Goal: Task Accomplishment & Management: Manage account settings

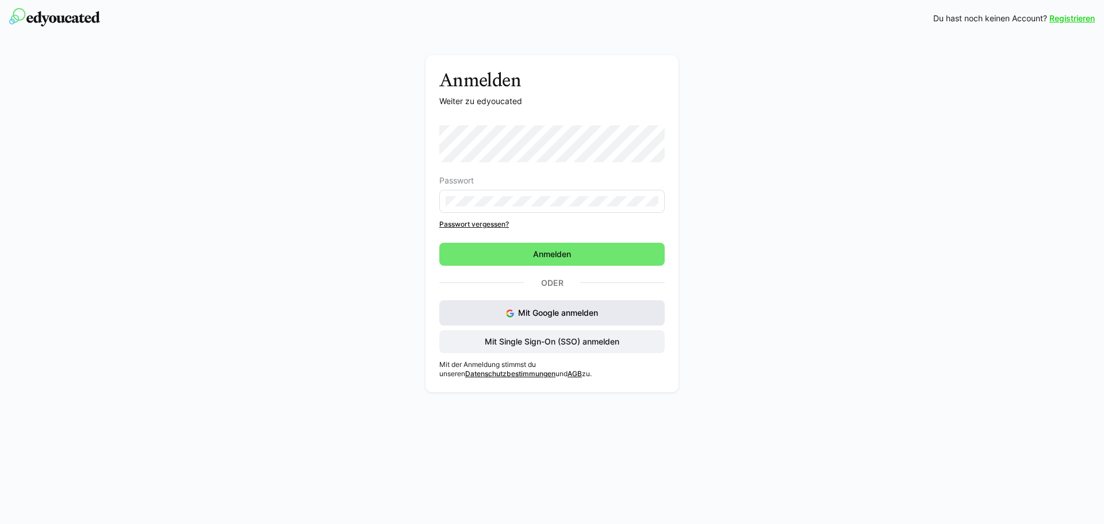
click at [572, 310] on span "Mit Google anmelden" at bounding box center [558, 313] width 80 height 10
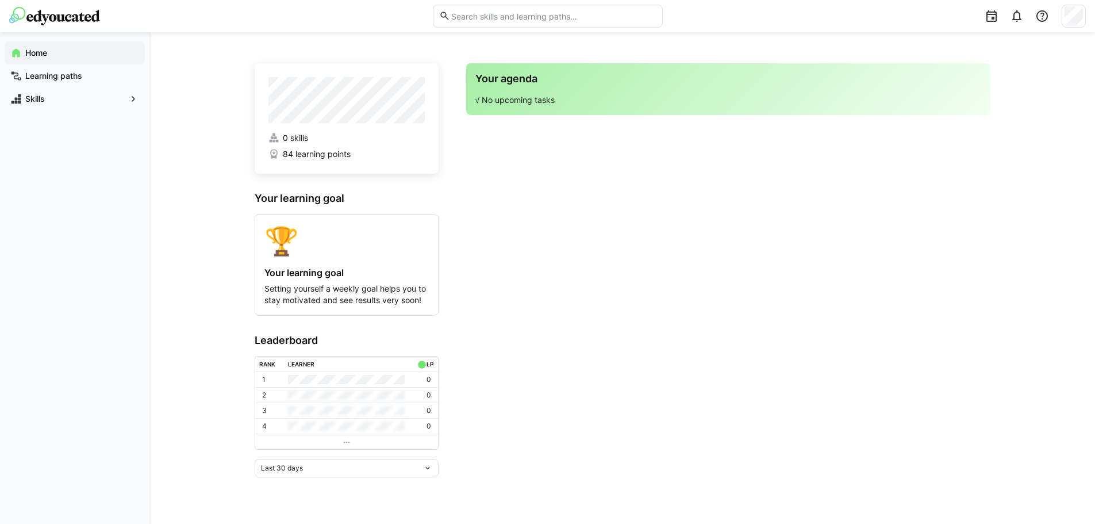
click at [53, 43] on div "Home" at bounding box center [75, 52] width 140 height 23
click at [0, 0] on app-navigation-label "Home" at bounding box center [0, 0] width 0 height 0
click at [0, 0] on app-navigation-label "Learning paths" at bounding box center [0, 0] width 0 height 0
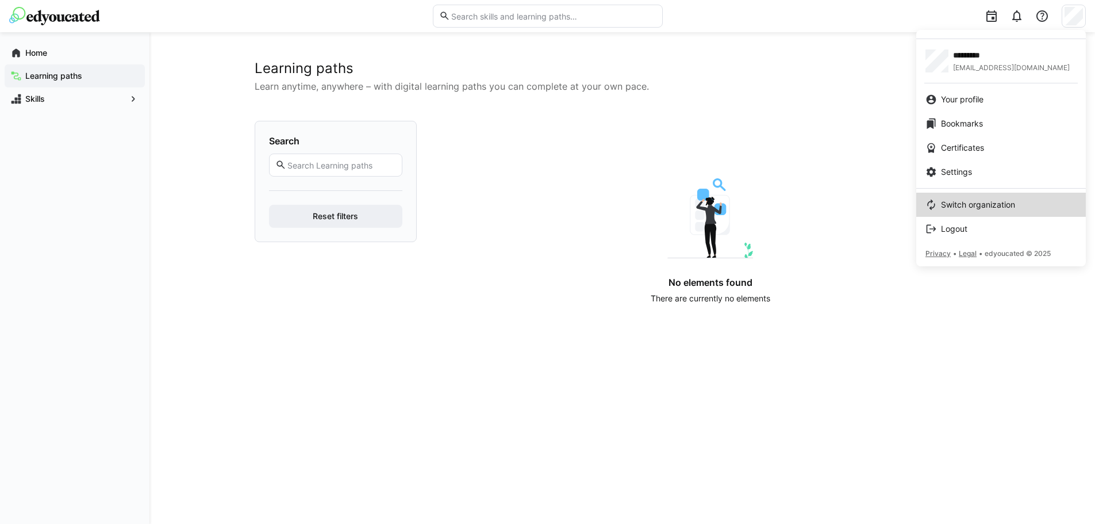
click at [968, 204] on span "Switch organization" at bounding box center [978, 204] width 74 height 11
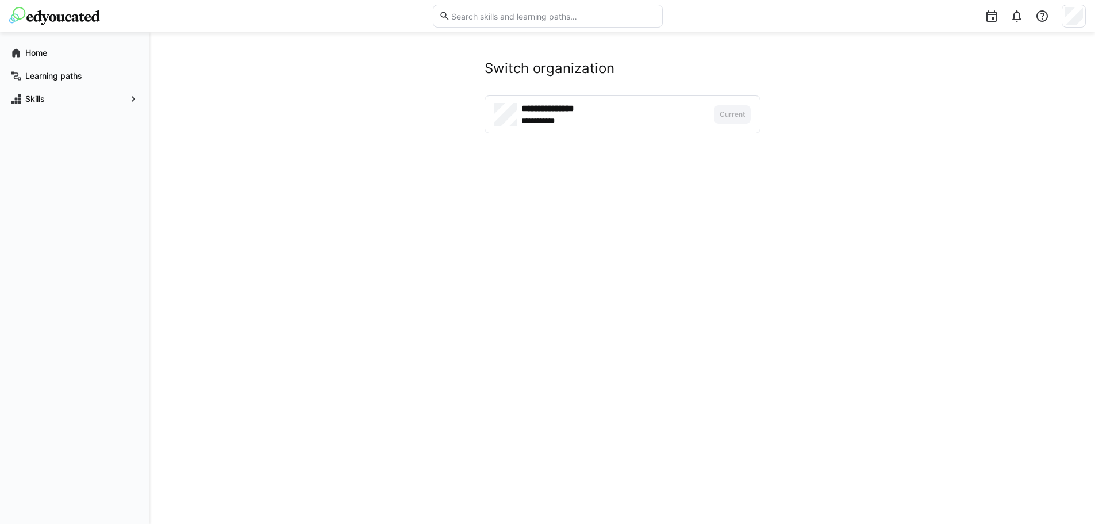
click at [562, 108] on h4 "**********" at bounding box center [581, 108] width 120 height 11
click at [56, 49] on span "Home" at bounding box center [82, 52] width 116 height 11
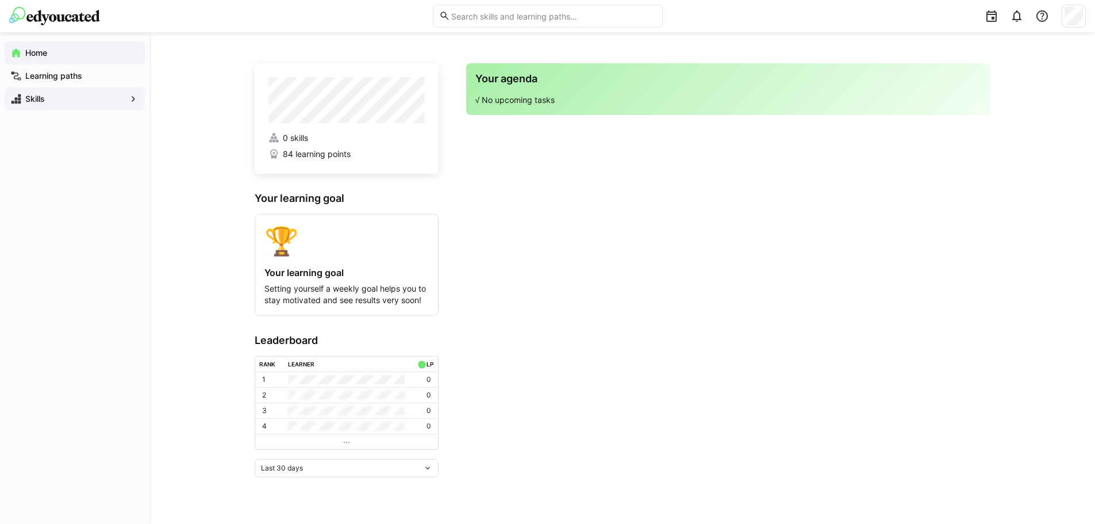
click at [0, 0] on app-navigation-label "Skills" at bounding box center [0, 0] width 0 height 0
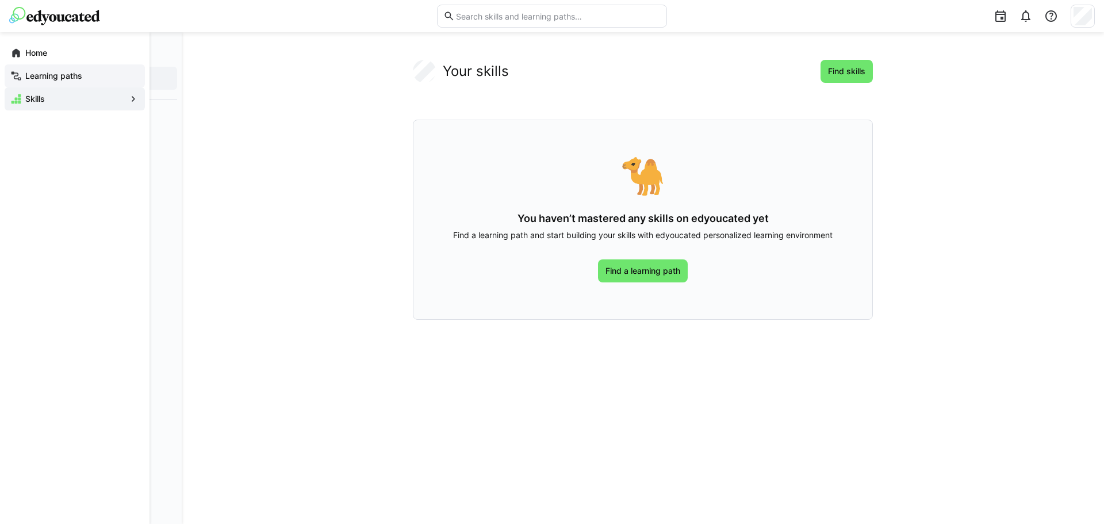
click at [0, 0] on app-navigation-label "Learning paths" at bounding box center [0, 0] width 0 height 0
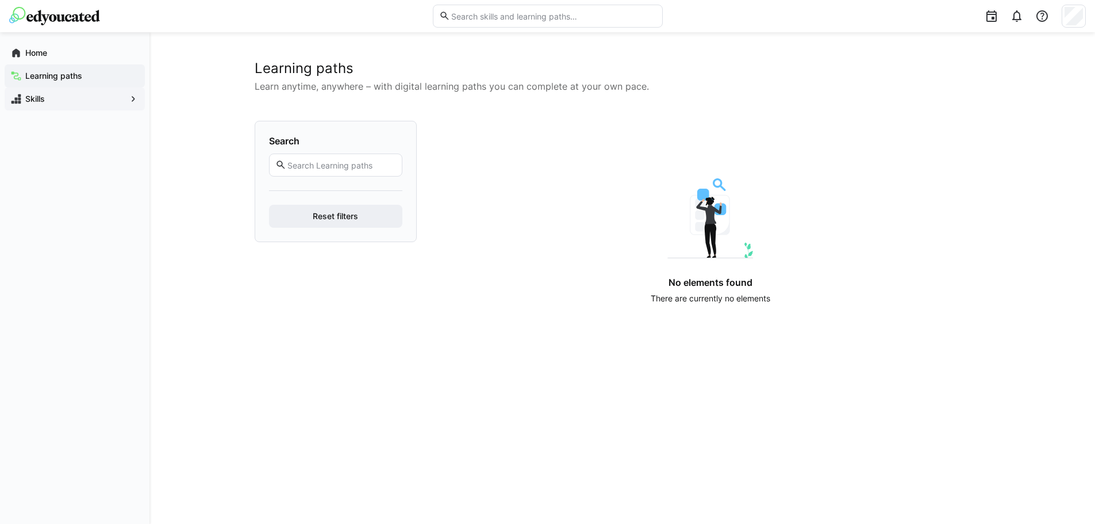
click at [49, 90] on div "Skills" at bounding box center [75, 98] width 140 height 23
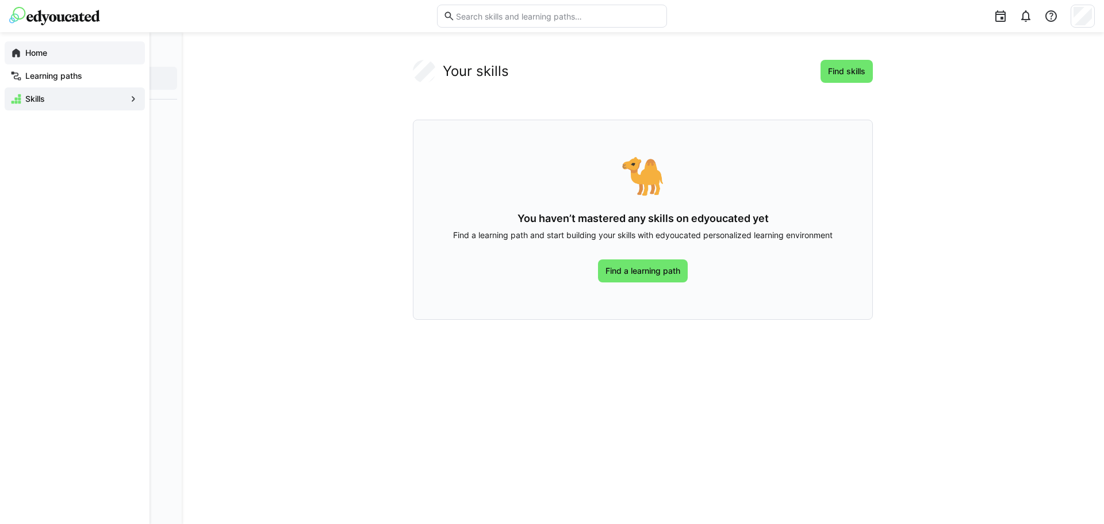
click at [57, 57] on span "Home" at bounding box center [82, 52] width 116 height 11
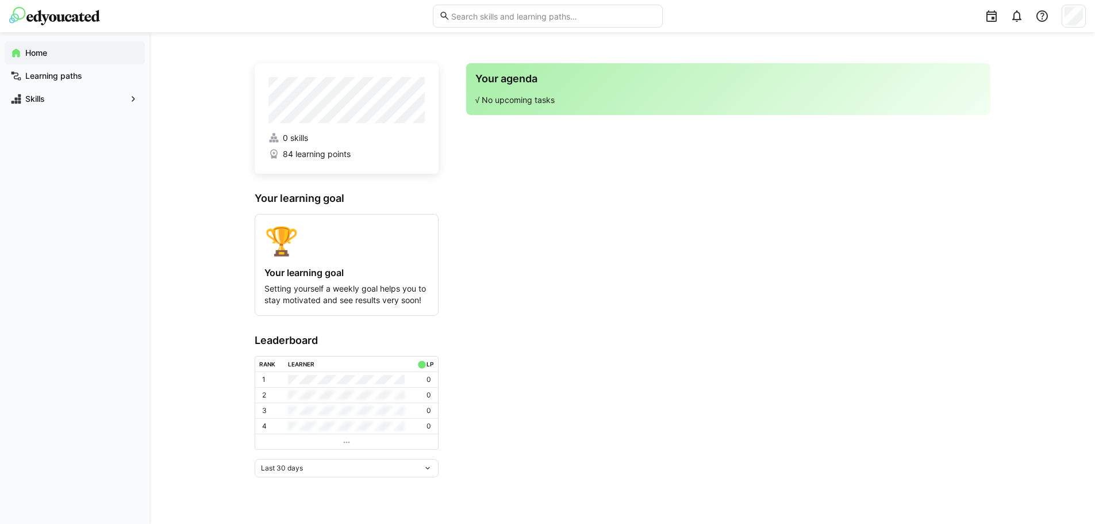
click at [302, 157] on span "84 learning points" at bounding box center [317, 153] width 68 height 11
click at [1084, 13] on div at bounding box center [1074, 16] width 24 height 23
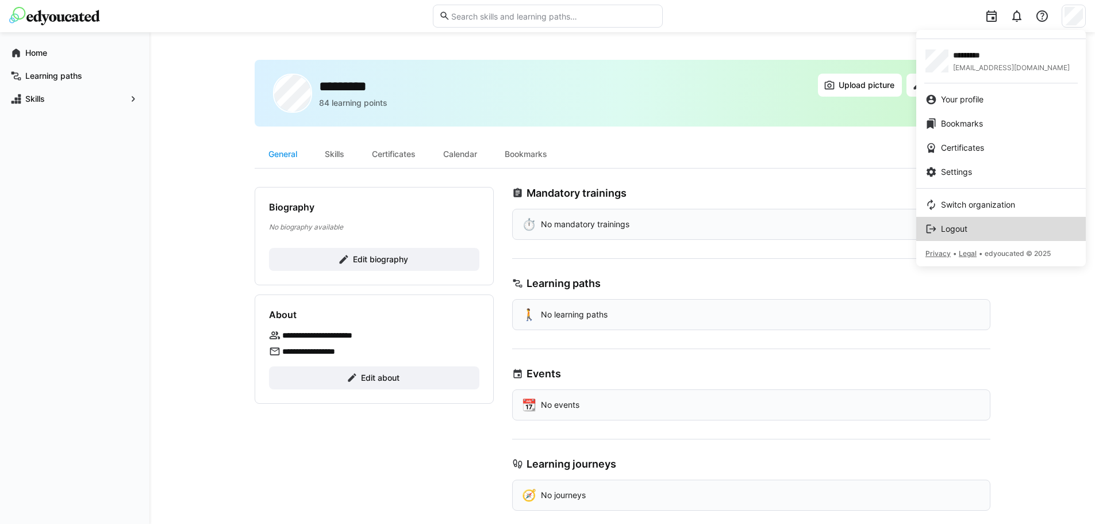
click at [956, 230] on span "Logout" at bounding box center [954, 228] width 26 height 11
